Goal: Task Accomplishment & Management: Use online tool/utility

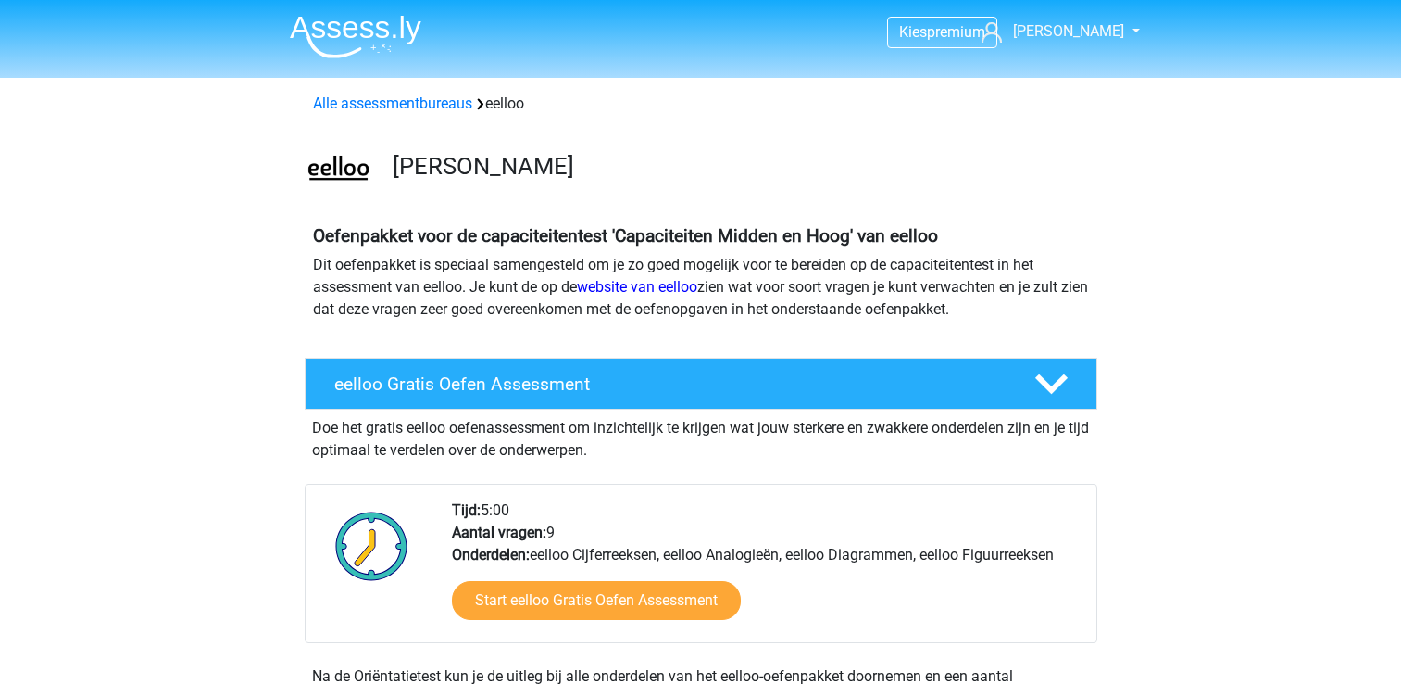
scroll to position [371, 0]
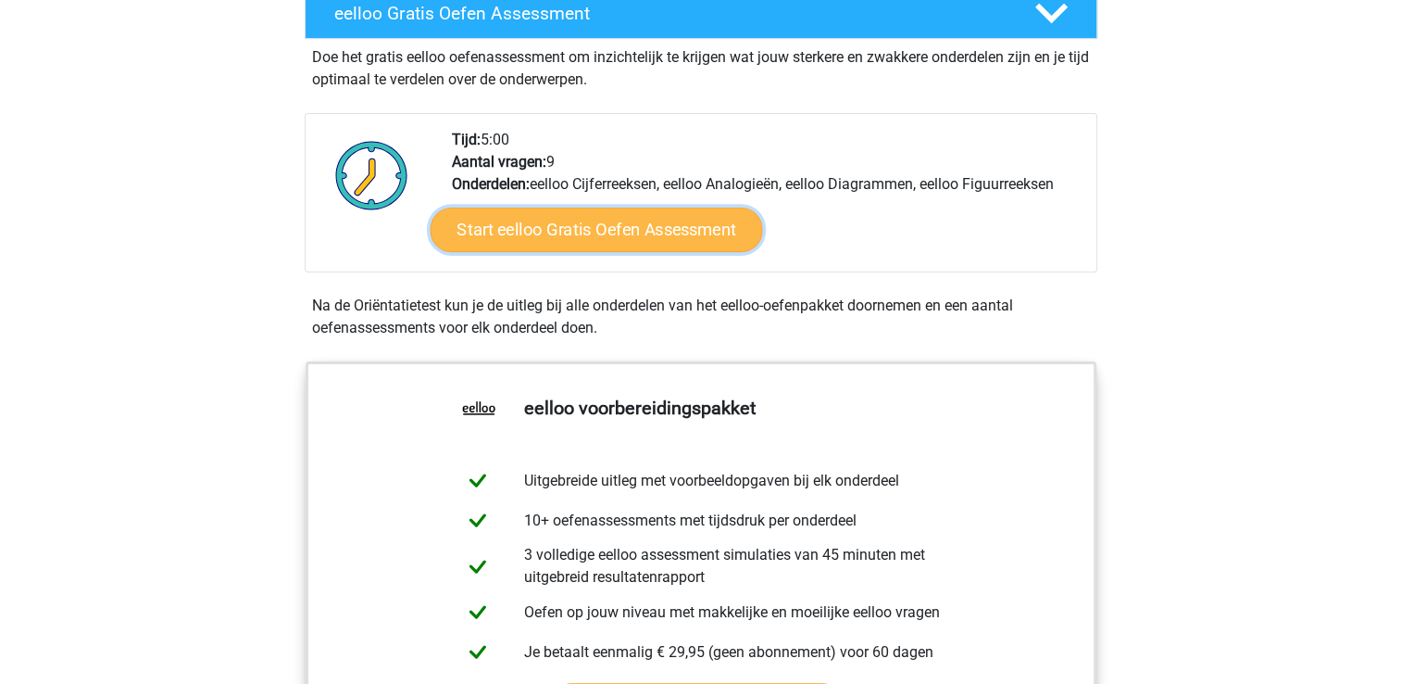
click at [584, 225] on link "Start eelloo Gratis Oefen Assessment" at bounding box center [596, 229] width 333 height 44
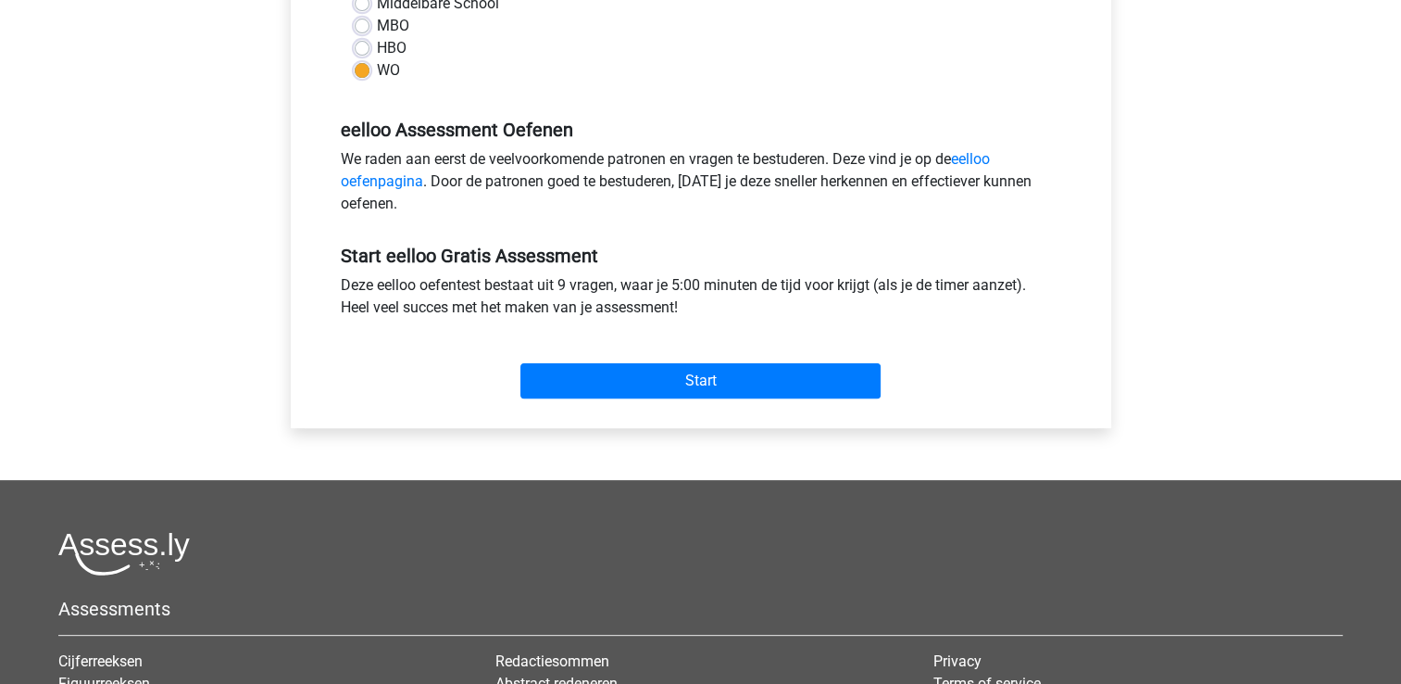
scroll to position [556, 0]
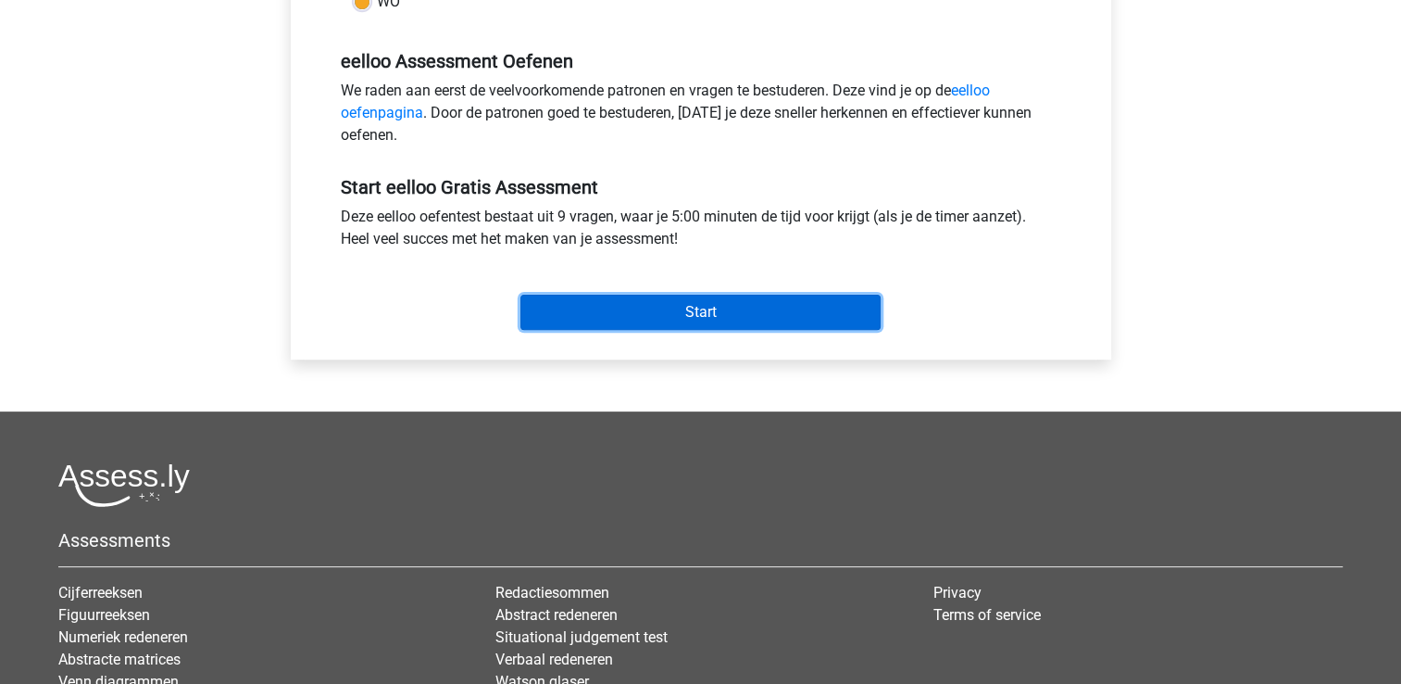
click at [726, 306] on input "Start" at bounding box center [701, 312] width 360 height 35
